Goal: Information Seeking & Learning: Learn about a topic

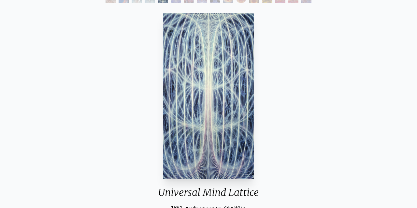
scroll to position [49, 0]
click at [215, 112] on img "5 / 16" at bounding box center [208, 96] width 91 height 166
click at [214, 98] on img "5 / 16" at bounding box center [208, 96] width 91 height 166
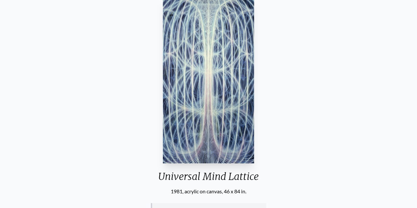
scroll to position [57, 0]
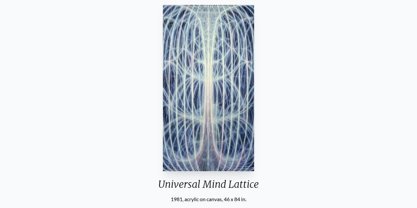
click at [206, 71] on img "5 / 16" at bounding box center [208, 88] width 91 height 166
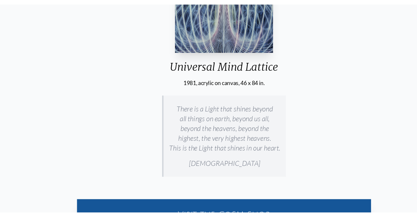
scroll to position [177, 0]
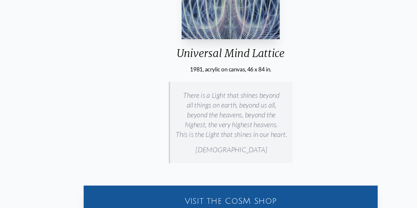
click at [260, 147] on p "[DEMOGRAPHIC_DATA]" at bounding box center [216, 154] width 104 height 14
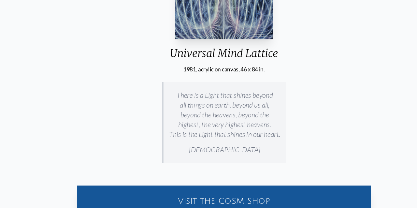
click at [247, 147] on p "[DEMOGRAPHIC_DATA]" at bounding box center [209, 154] width 104 height 14
click at [243, 147] on p "[DEMOGRAPHIC_DATA]" at bounding box center [209, 154] width 104 height 14
click at [245, 147] on p "[DEMOGRAPHIC_DATA]" at bounding box center [209, 154] width 104 height 14
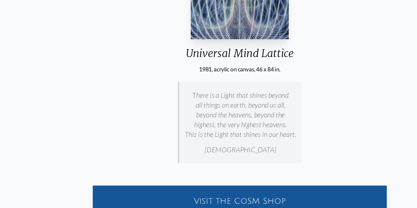
click at [261, 147] on p "[DEMOGRAPHIC_DATA]" at bounding box center [224, 154] width 104 height 14
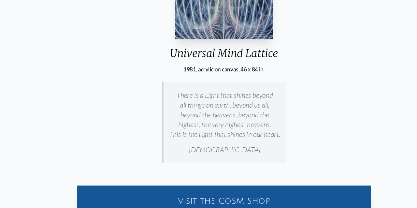
click at [245, 147] on p "[DEMOGRAPHIC_DATA]" at bounding box center [209, 154] width 104 height 14
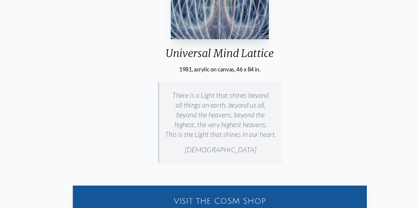
click at [226, 147] on p "[DEMOGRAPHIC_DATA]" at bounding box center [205, 154] width 104 height 14
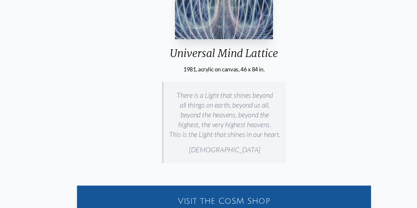
click at [167, 96] on p "There is a Light that shines beyond all things on earth, beyond us all, beyond …" at bounding box center [209, 121] width 104 height 51
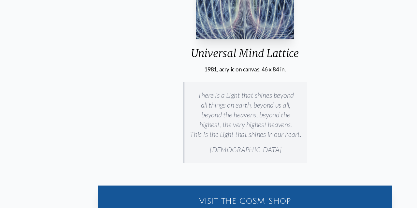
click at [186, 96] on p "There is a Light that shines beyond all things on earth, beyond us all, beyond …" at bounding box center [229, 121] width 104 height 51
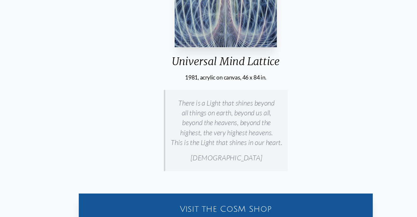
click at [247, 154] on p "[DEMOGRAPHIC_DATA]" at bounding box center [211, 161] width 104 height 14
